Goal: Information Seeking & Learning: Learn about a topic

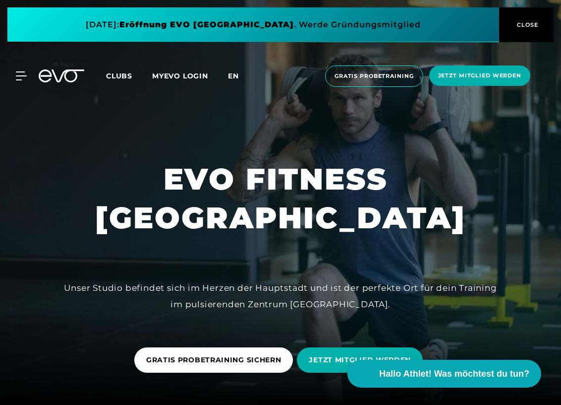
click at [234, 75] on span "en" at bounding box center [233, 75] width 11 height 9
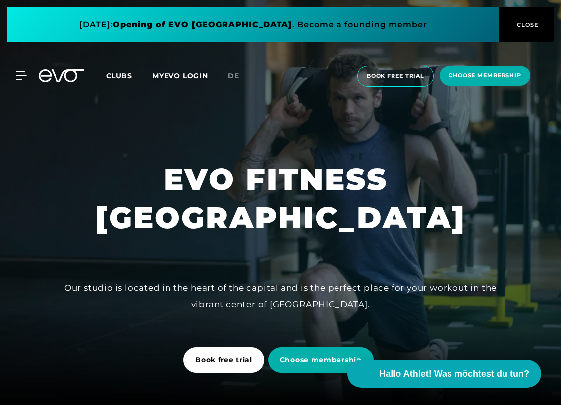
click at [26, 80] on div "MyEVO Login About Memberships free trial DAYPASS EVO Studios [GEOGRAPHIC_DATA] …" at bounding box center [280, 76] width 557 height 37
click at [21, 78] on icon at bounding box center [23, 75] width 14 height 9
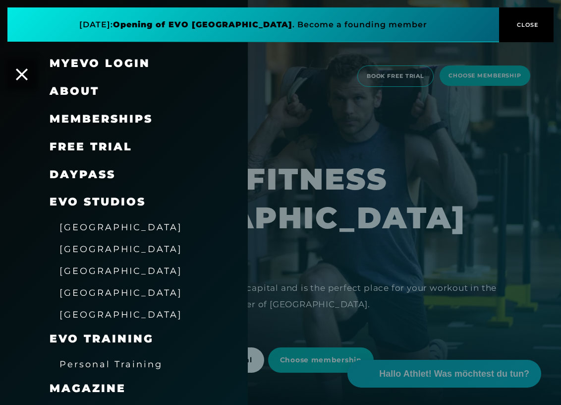
click at [99, 59] on link "MyEVO Login" at bounding box center [100, 63] width 101 height 13
click at [81, 247] on span "[GEOGRAPHIC_DATA]" at bounding box center [120, 248] width 123 height 10
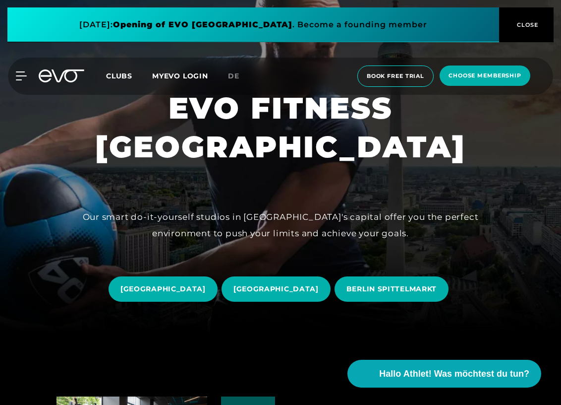
scroll to position [73, 0]
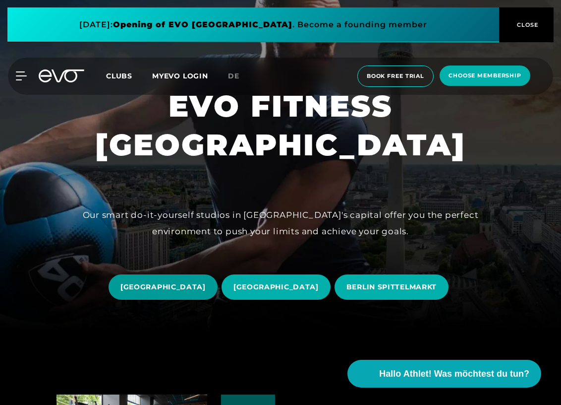
click at [184, 280] on span "Berlin ROSENTHALER PLATZ" at bounding box center [163, 286] width 109 height 25
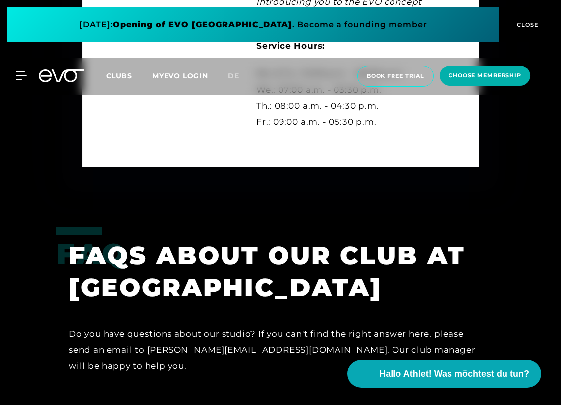
scroll to position [3088, 0]
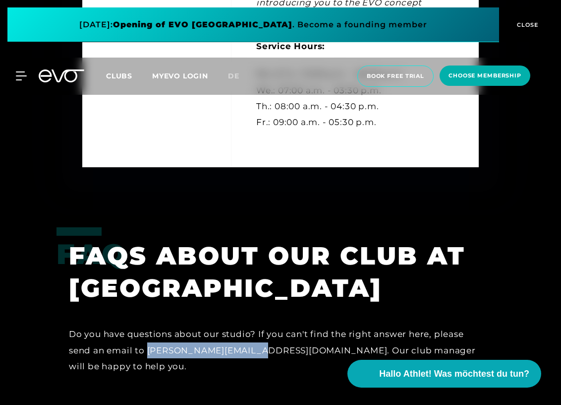
drag, startPoint x: 251, startPoint y: 334, endPoint x: 148, endPoint y: 332, distance: 103.1
click at [148, 332] on div "Do you have questions about our studio? If you can't find the right answer here…" at bounding box center [274, 350] width 411 height 48
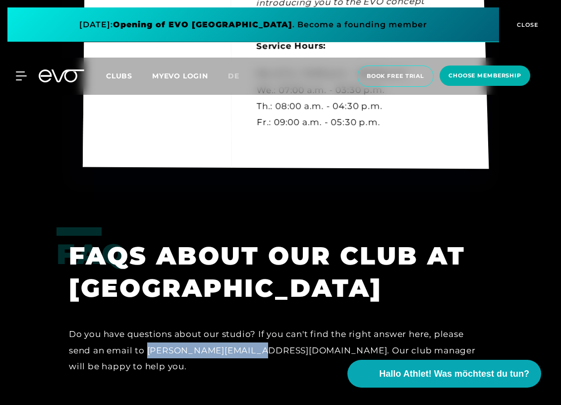
copy div "andreas@evofitness.de"
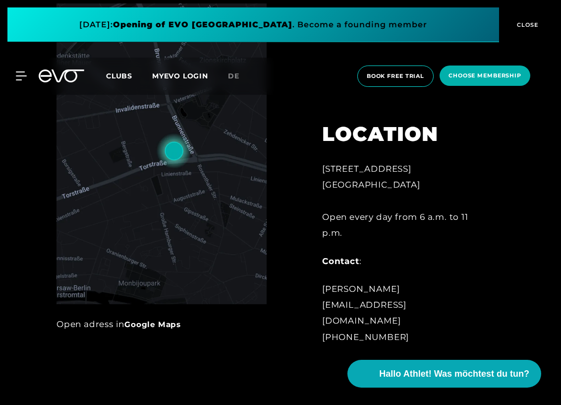
scroll to position [435, 0]
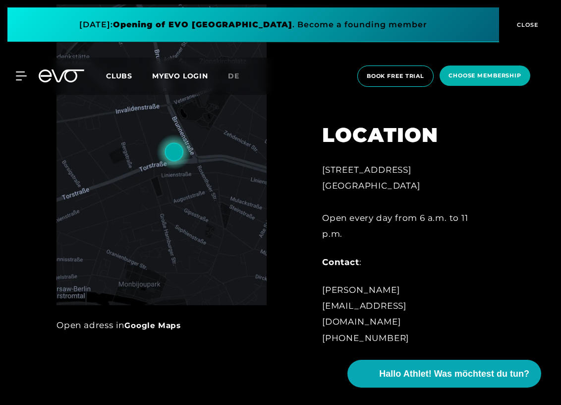
drag, startPoint x: 469, startPoint y: 324, endPoint x: 324, endPoint y: 323, distance: 145.3
click at [324, 323] on div "Nicolas Köhler rosenthalerplatz@evofitness.de +49 172 7753711" at bounding box center [403, 314] width 163 height 64
copy div "[EMAIL_ADDRESS][DOMAIN_NAME]"
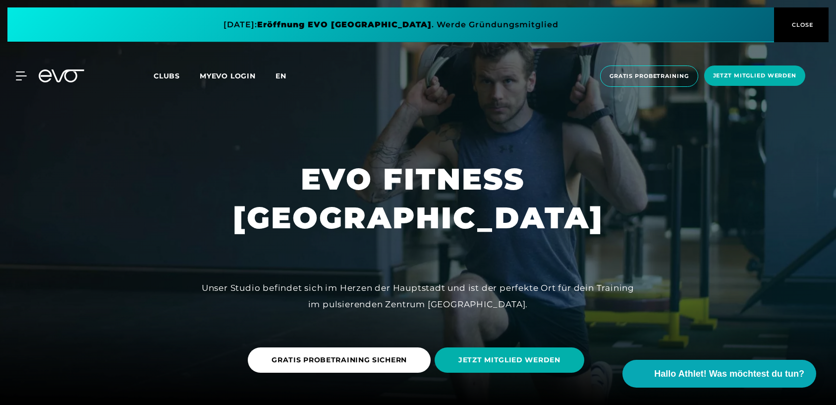
click at [277, 76] on span "en" at bounding box center [281, 75] width 11 height 9
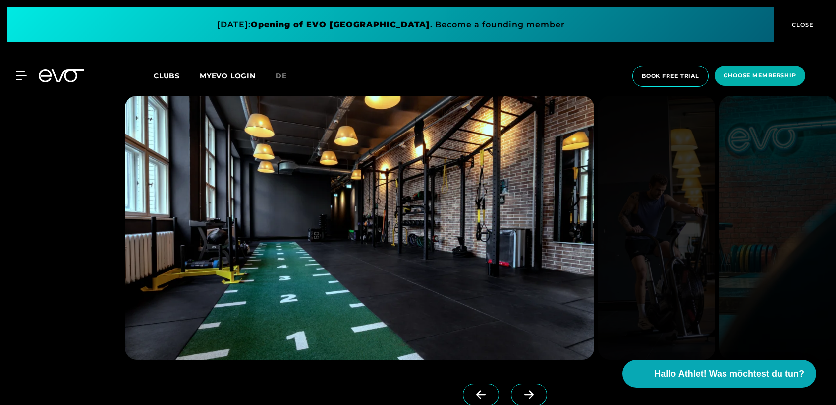
scroll to position [886, 0]
click at [517, 400] on span at bounding box center [529, 394] width 36 height 22
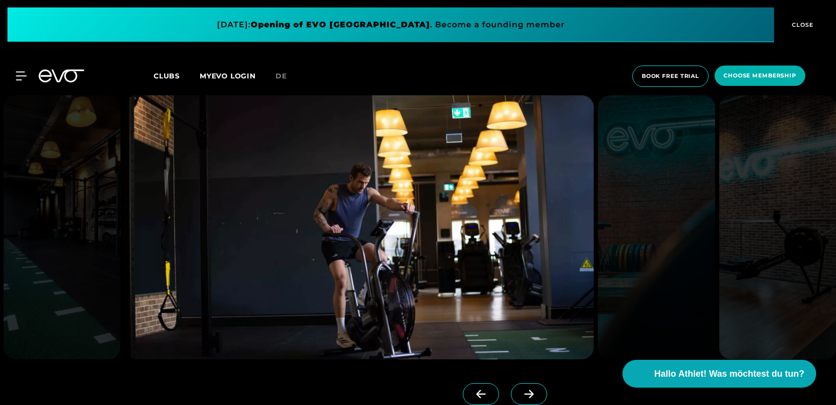
click at [517, 400] on span at bounding box center [529, 394] width 36 height 22
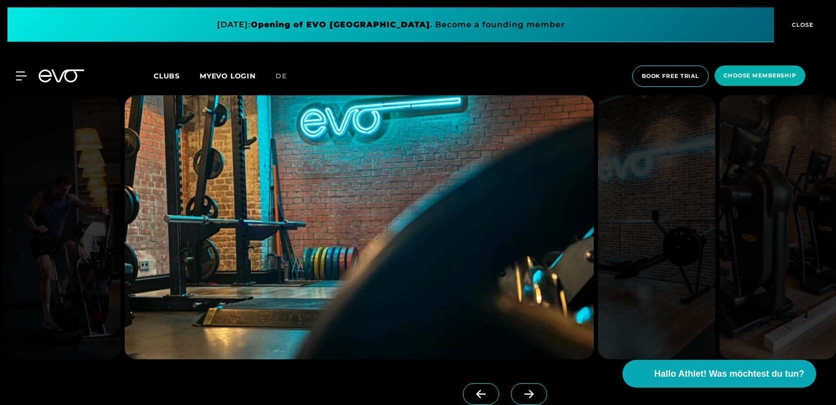
click at [517, 400] on span at bounding box center [529, 394] width 36 height 22
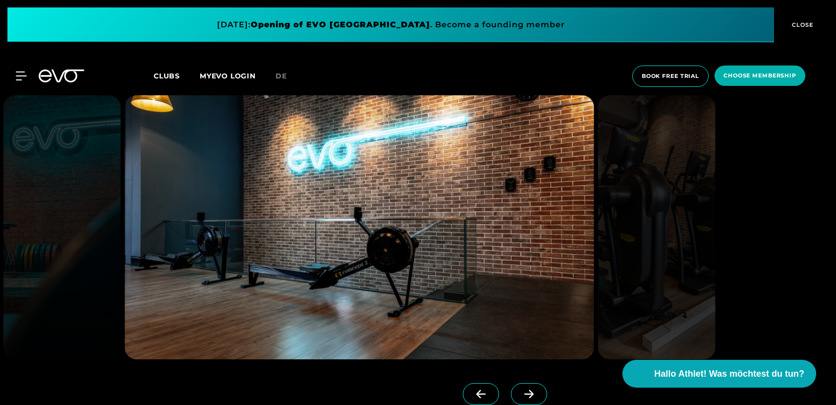
click at [517, 400] on span at bounding box center [529, 394] width 36 height 22
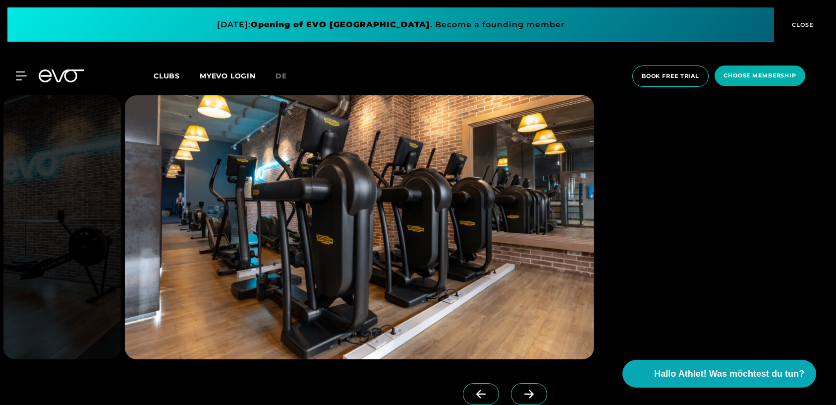
click at [517, 400] on span at bounding box center [529, 394] width 36 height 22
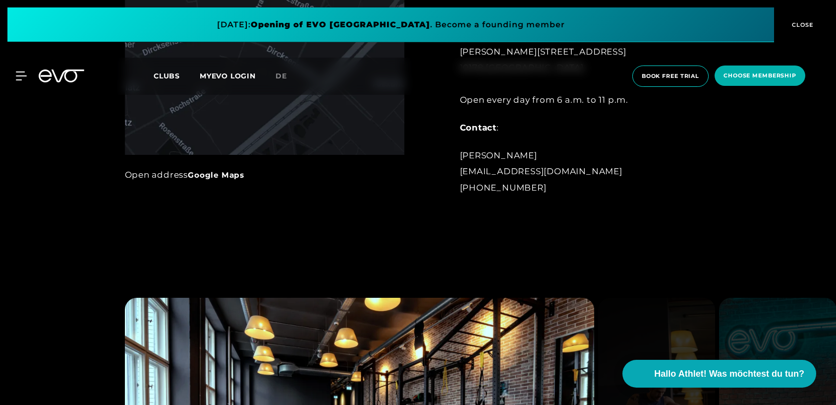
scroll to position [0, 0]
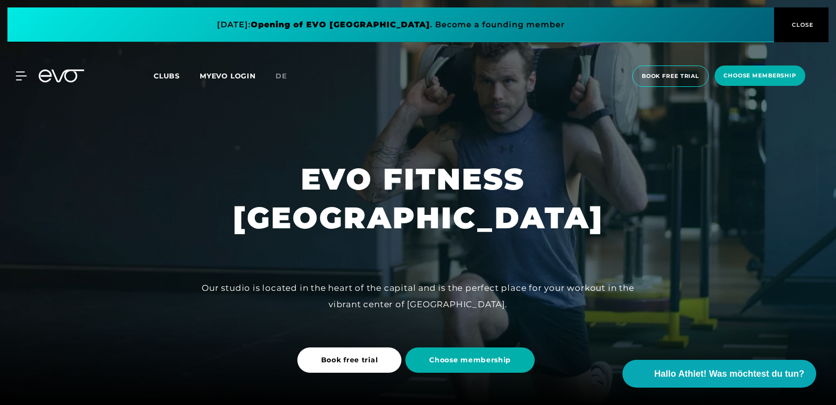
click at [178, 82] on div "MyEVO Login About Memberships free trial DAYPASS EVO Studios [GEOGRAPHIC_DATA] …" at bounding box center [418, 76] width 832 height 37
click at [177, 78] on span "Clubs" at bounding box center [167, 75] width 26 height 9
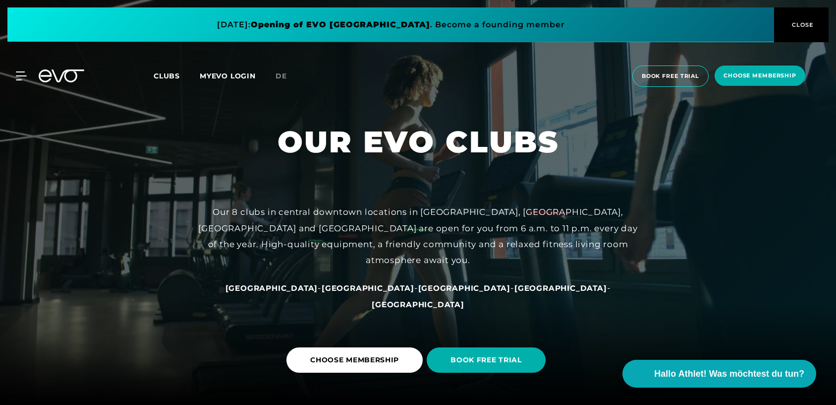
click at [171, 73] on span "Clubs" at bounding box center [167, 75] width 26 height 9
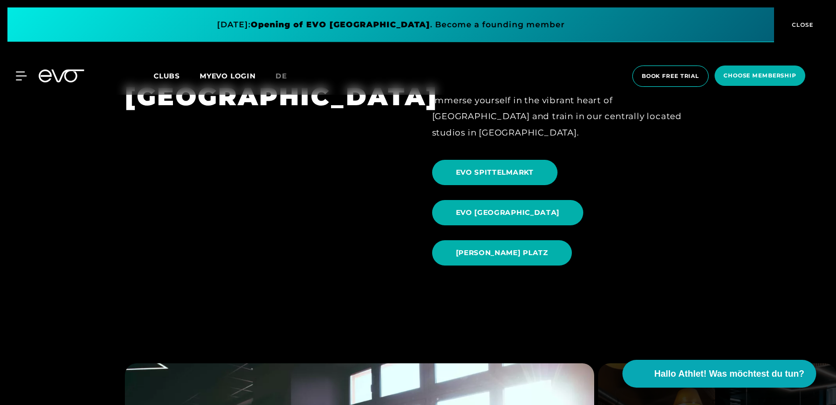
scroll to position [1019, 0]
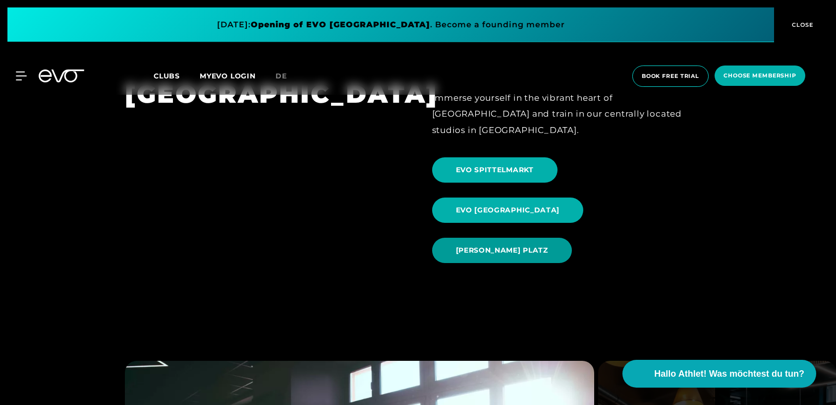
click at [543, 245] on span "[PERSON_NAME] PLATZ" at bounding box center [502, 250] width 92 height 10
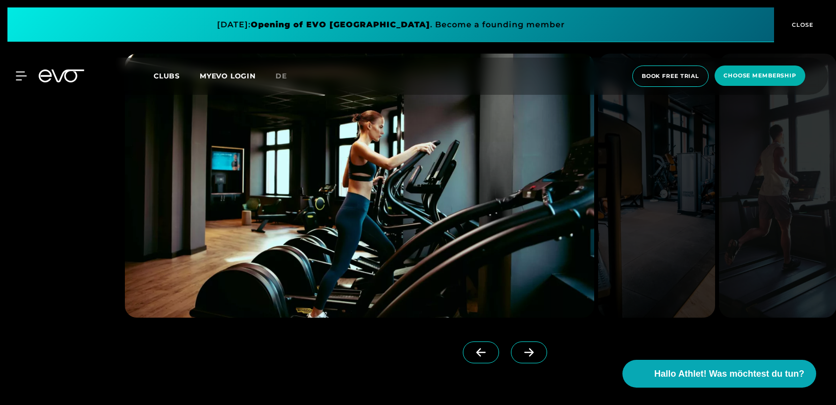
scroll to position [929, 0]
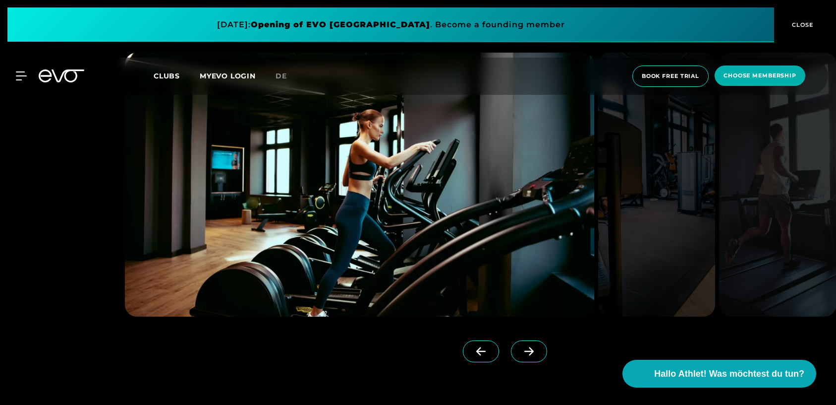
click at [521, 349] on icon at bounding box center [529, 351] width 17 height 9
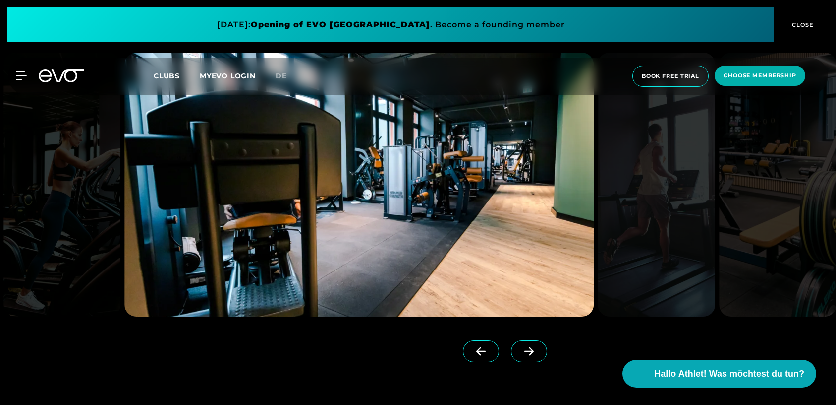
click at [521, 349] on icon at bounding box center [529, 351] width 17 height 9
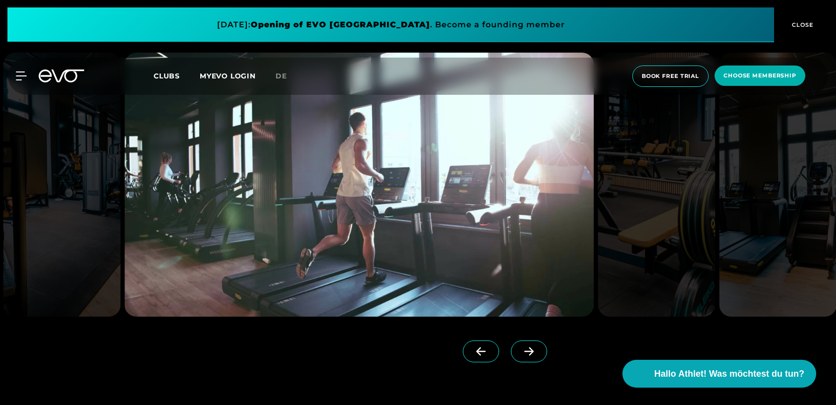
click at [521, 349] on icon at bounding box center [529, 351] width 17 height 9
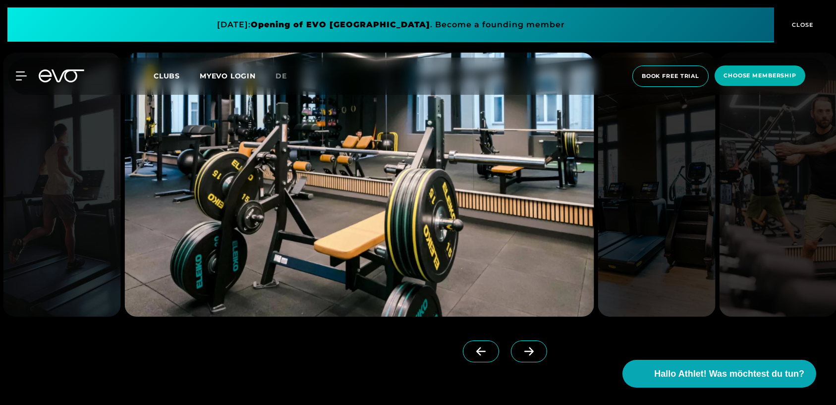
click at [521, 349] on icon at bounding box center [529, 351] width 17 height 9
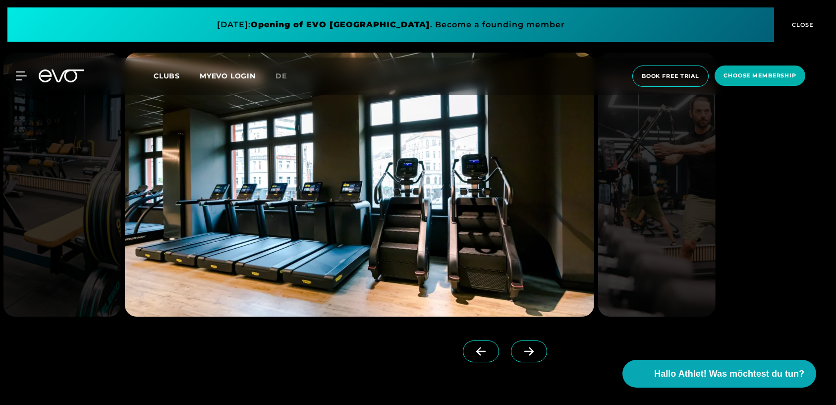
click at [521, 349] on icon at bounding box center [529, 351] width 17 height 9
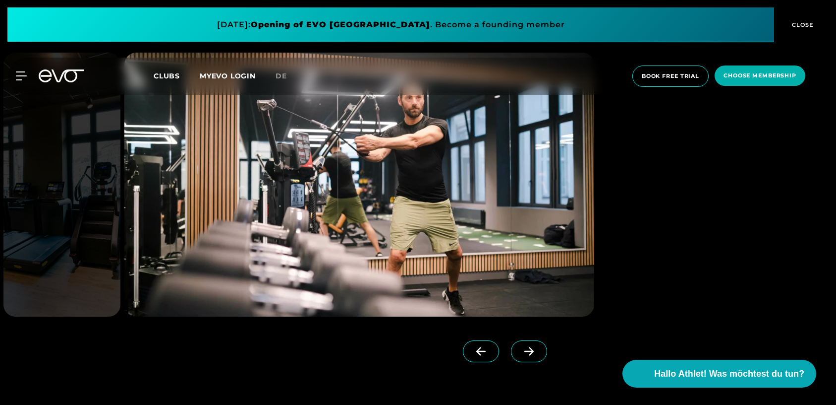
click at [521, 349] on icon at bounding box center [529, 351] width 17 height 9
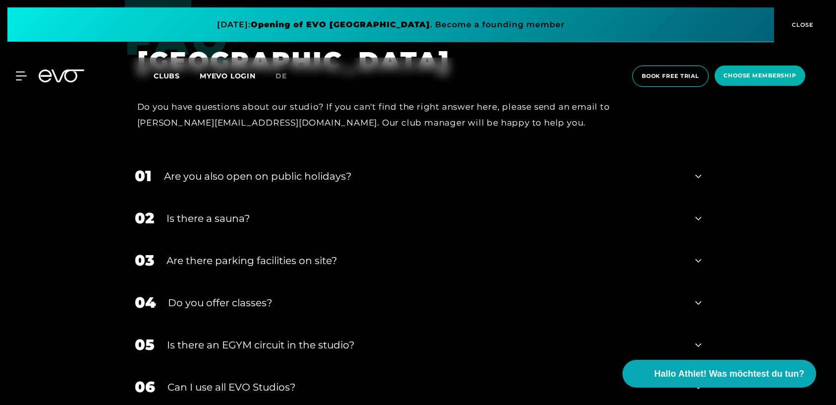
scroll to position [3492, 0]
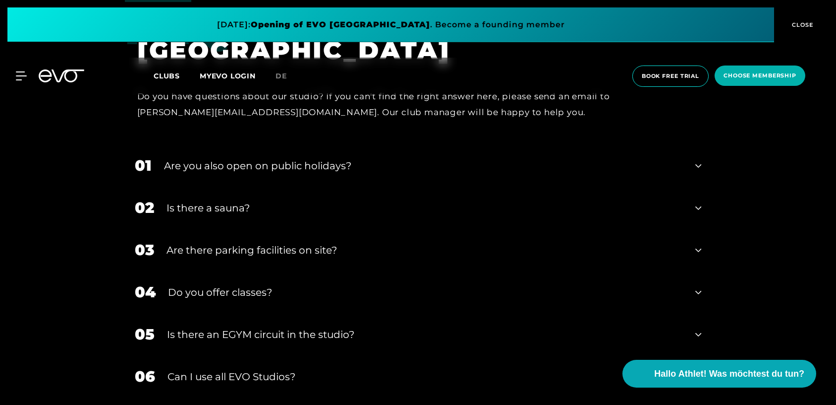
click at [319, 200] on div "Is there a sauna?" at bounding box center [425, 207] width 517 height 15
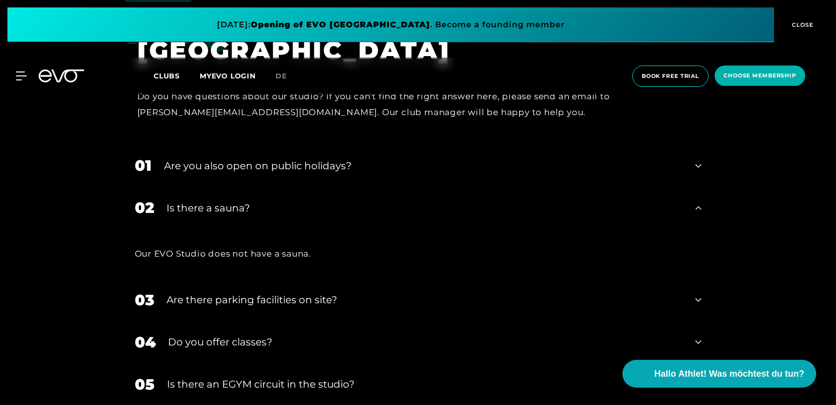
click at [319, 200] on div "Is there a sauna?" at bounding box center [425, 207] width 517 height 15
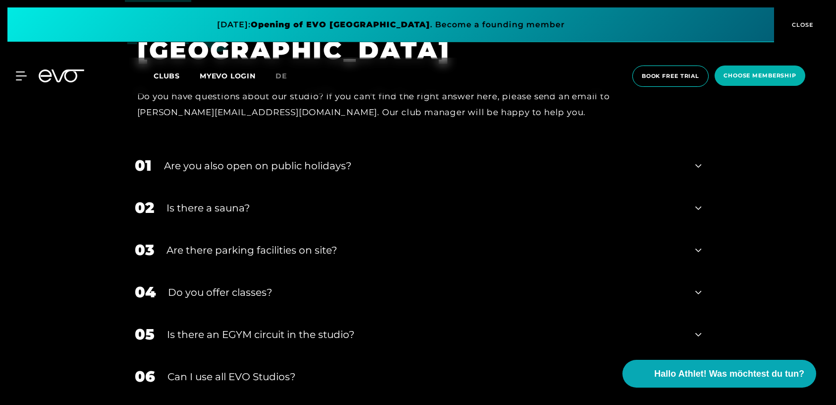
click at [321, 158] on div "Are you also open on public holidays?" at bounding box center [424, 165] width 520 height 15
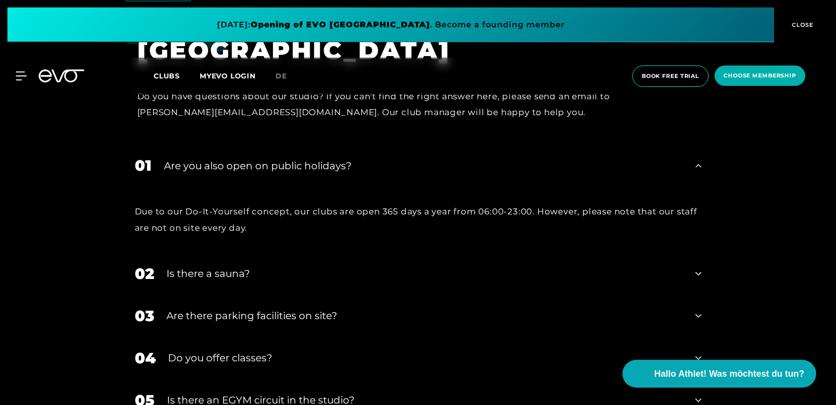
click at [321, 158] on div "Are you also open on public holidays?" at bounding box center [424, 165] width 520 height 15
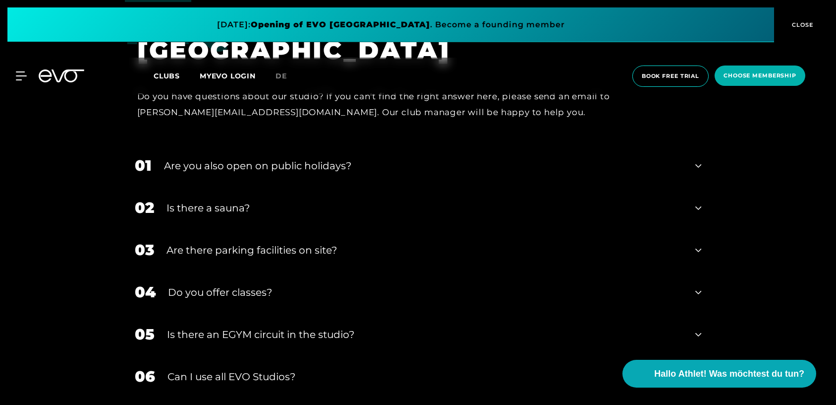
click at [314, 242] on div "Are there parking facilities on site?" at bounding box center [425, 249] width 517 height 15
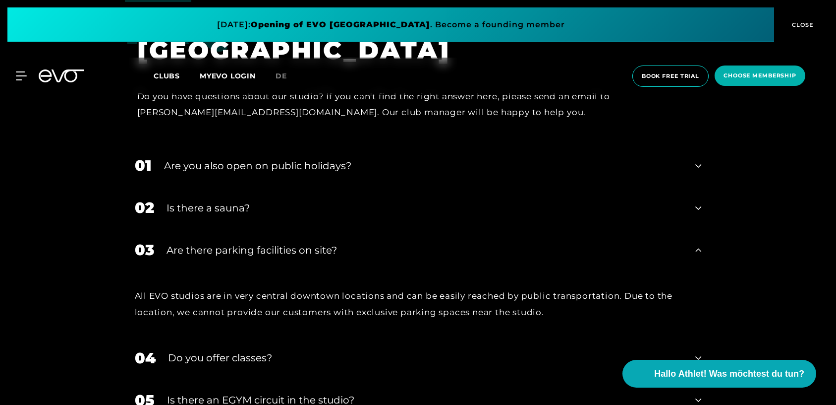
click at [314, 242] on div "Are there parking facilities on site?" at bounding box center [425, 249] width 517 height 15
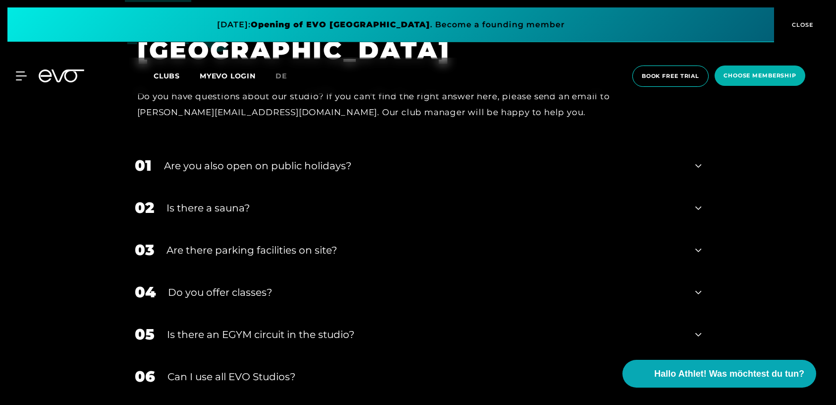
click at [281, 285] on div "Do you offer classes?" at bounding box center [426, 292] width 516 height 15
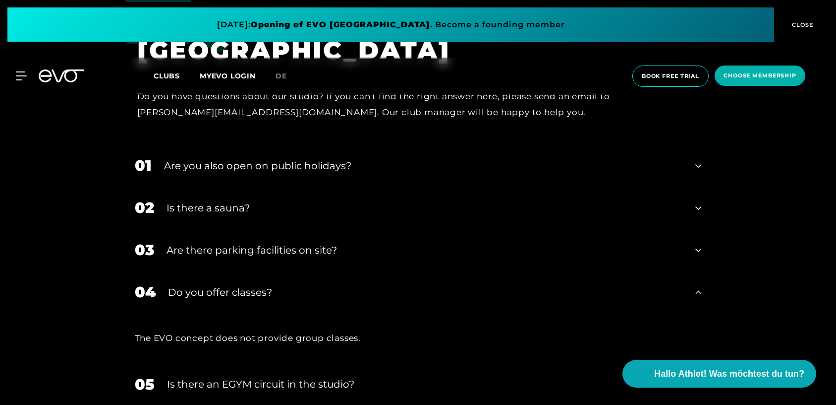
click at [281, 285] on div "Do you offer classes?" at bounding box center [426, 292] width 516 height 15
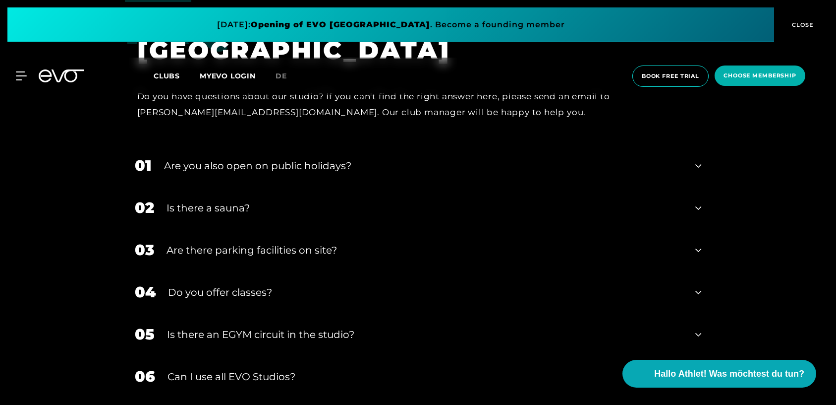
click at [287, 327] on div "Is there an EGYM circuit in the studio?" at bounding box center [425, 334] width 517 height 15
click at [294, 369] on div "Can I use all EVO Studios?" at bounding box center [426, 376] width 516 height 15
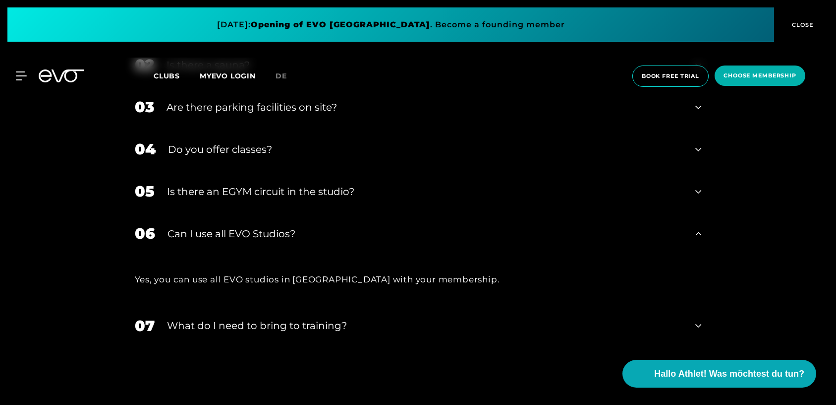
scroll to position [3640, 0]
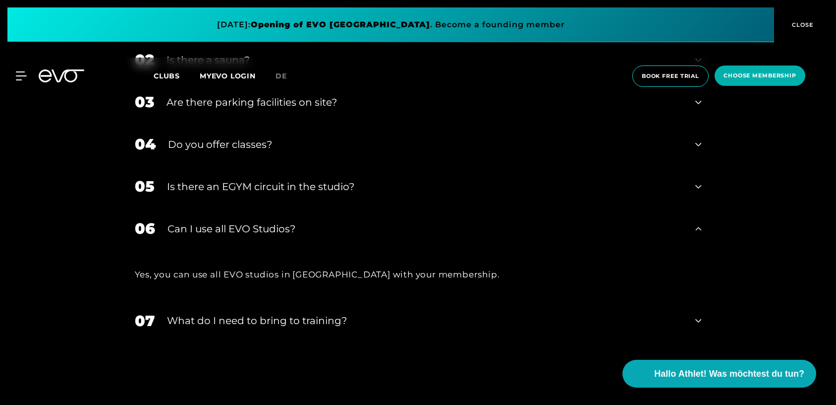
click at [287, 221] on div "Can I use all EVO Studios?" at bounding box center [426, 228] width 516 height 15
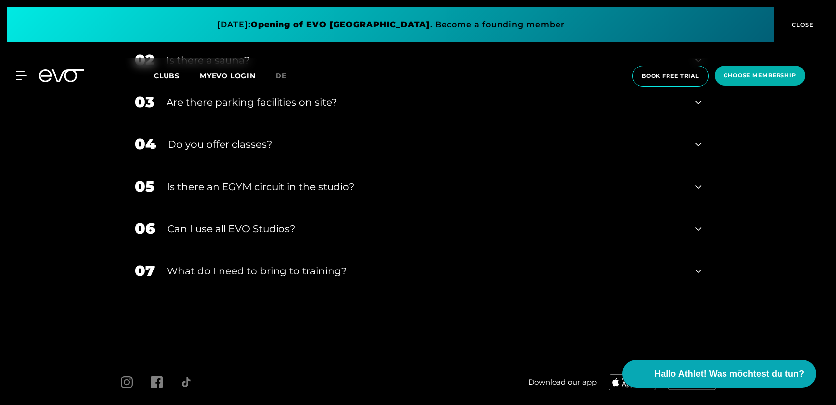
click at [304, 263] on div "What do I need to bring to training?" at bounding box center [425, 270] width 517 height 15
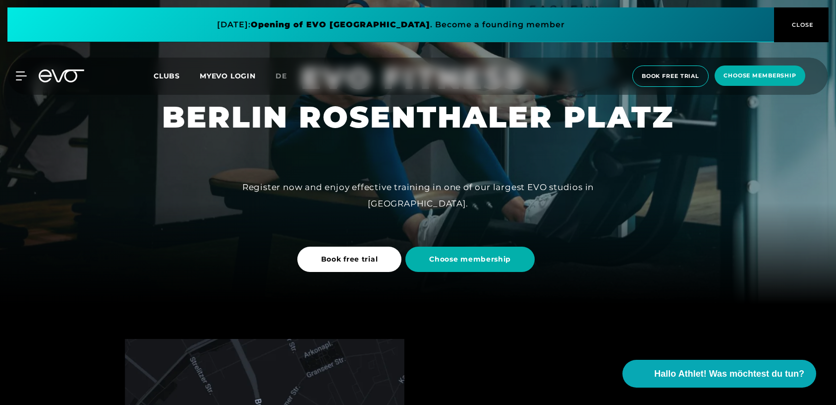
scroll to position [0, 0]
